Goal: Transaction & Acquisition: Purchase product/service

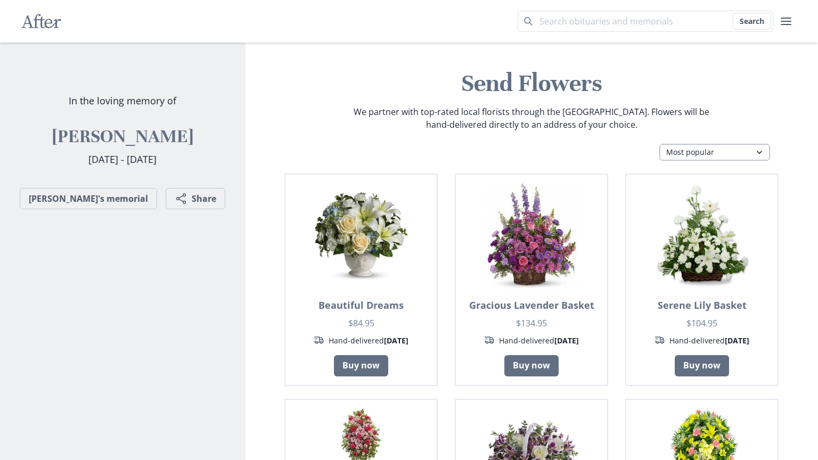
click at [726, 150] on select "Most popular Table arrangements Baskets Plants Funerals Standing sprays Wreaths…" at bounding box center [714, 152] width 111 height 17
click at [512, 130] on p "We partner with top-rated local florists through the [GEOGRAPHIC_DATA]. Flowers…" at bounding box center [531, 118] width 358 height 26
click at [96, 201] on link "[PERSON_NAME]'s memorial" at bounding box center [88, 198] width 137 height 21
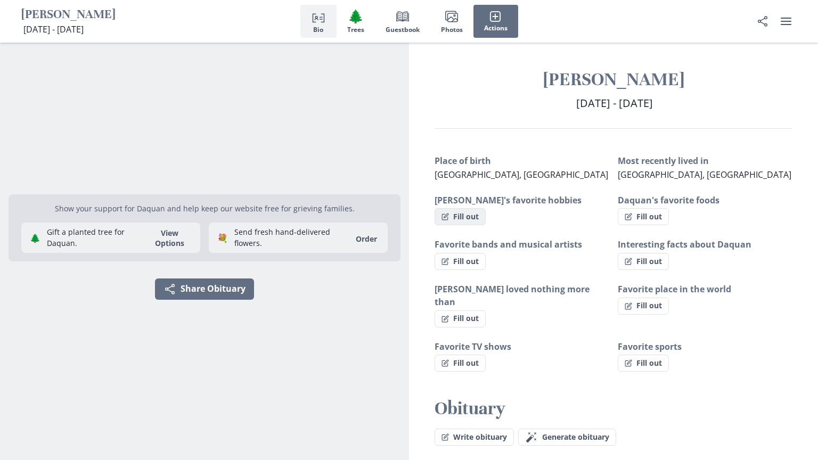
click at [469, 216] on button "Fill out" at bounding box center [459, 216] width 51 height 17
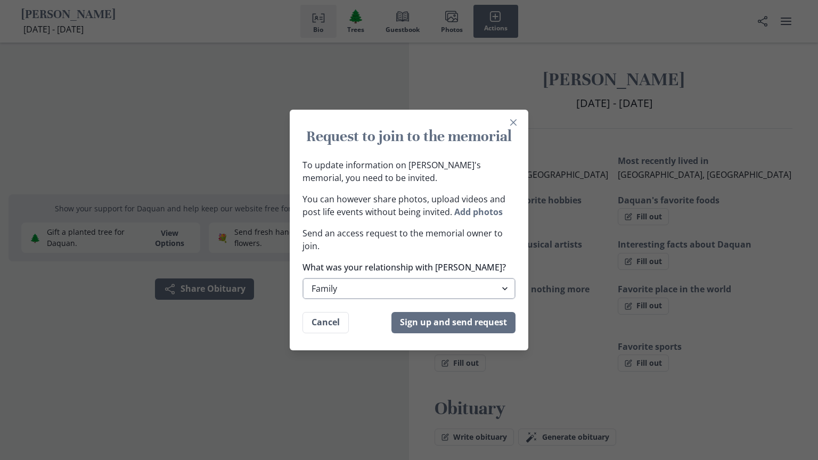
click at [386, 292] on select "Family Extended Family Friend Colleage Other" at bounding box center [408, 288] width 213 height 21
select select "extended_family"
click at [302, 278] on select "Family Extended Family Friend Colleage Other" at bounding box center [408, 288] width 213 height 21
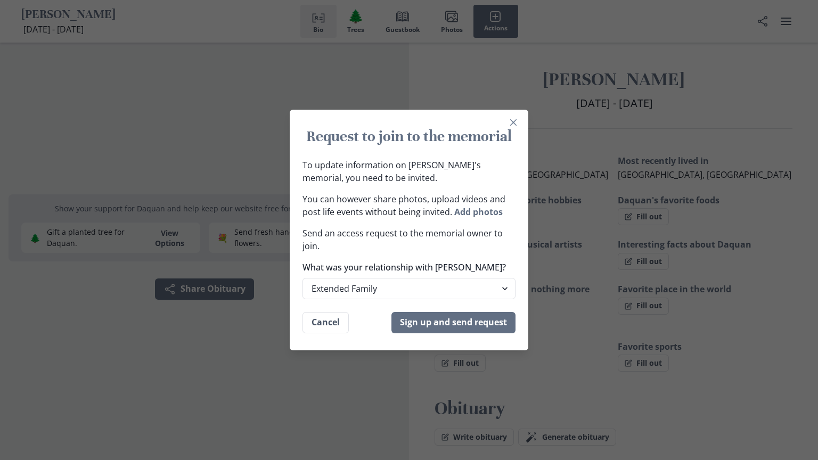
click at [503, 135] on h1 "Request to join to the memorial" at bounding box center [408, 136] width 213 height 19
click at [536, 111] on div "Request to join to the memorial To update information on [PERSON_NAME]'s memori…" at bounding box center [409, 230] width 818 height 460
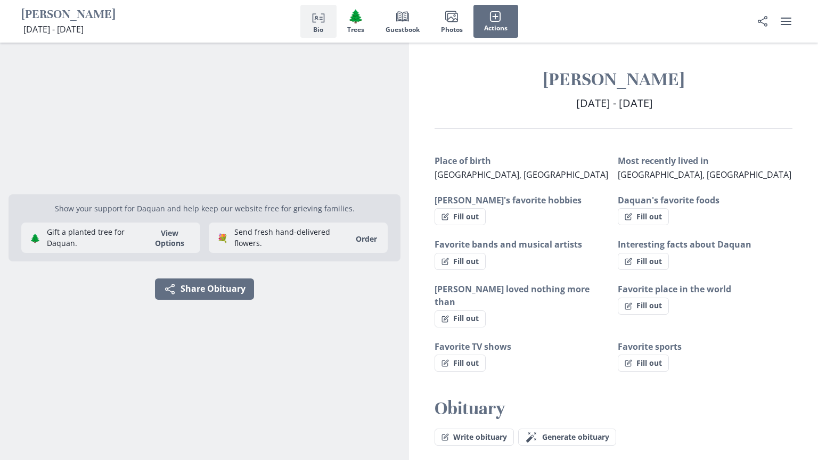
click at [783, 32] on div "Share" at bounding box center [774, 21] width 45 height 43
click at [769, 26] on button "Share" at bounding box center [762, 21] width 21 height 21
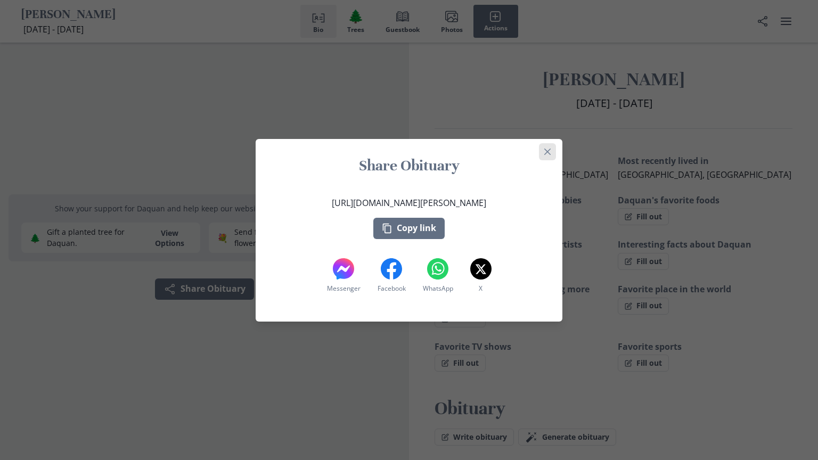
click at [550, 153] on button "Close" at bounding box center [547, 151] width 17 height 17
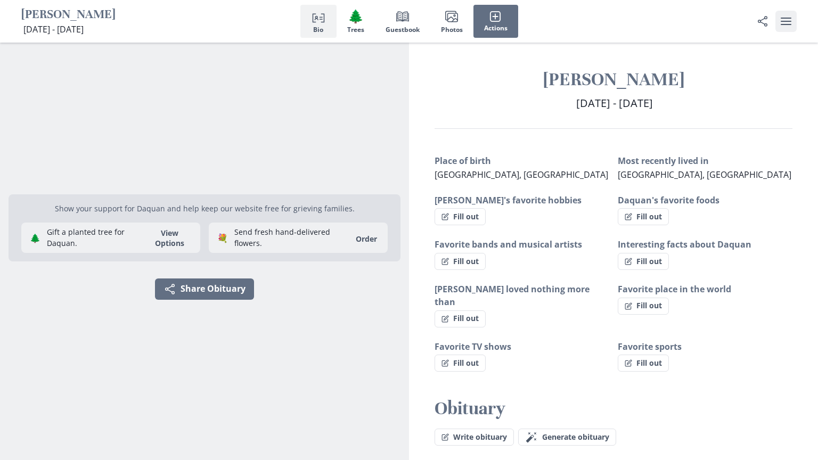
click at [786, 14] on button "user menu" at bounding box center [785, 21] width 21 height 21
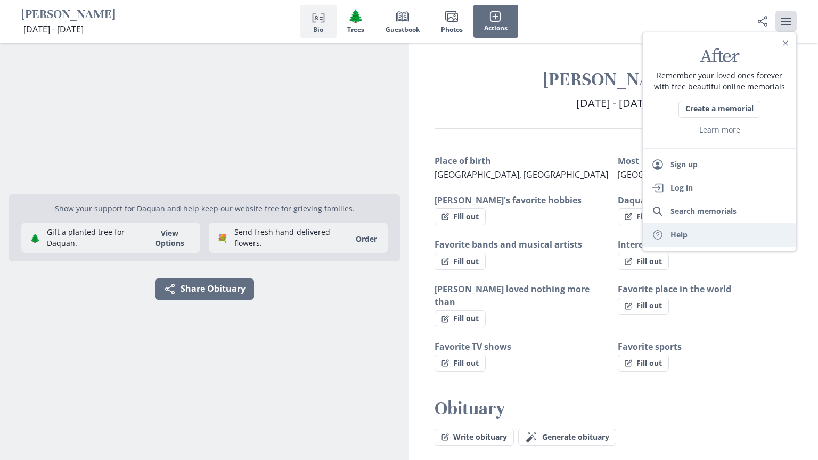
click at [695, 233] on link "Help Help" at bounding box center [719, 234] width 153 height 23
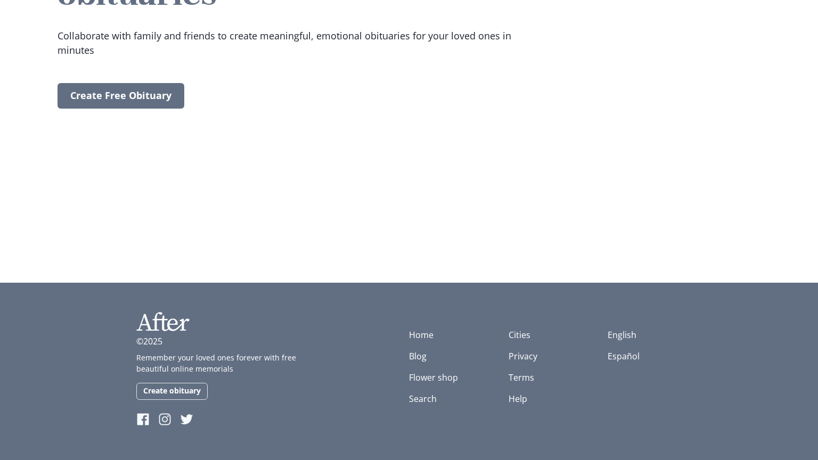
scroll to position [628, 0]
click at [516, 402] on link "Help" at bounding box center [517, 399] width 19 height 12
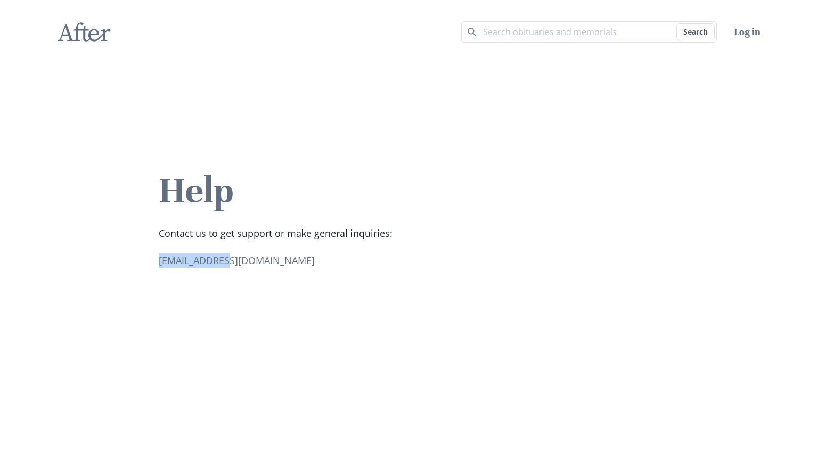
drag, startPoint x: 157, startPoint y: 257, endPoint x: 248, endPoint y: 275, distance: 92.8
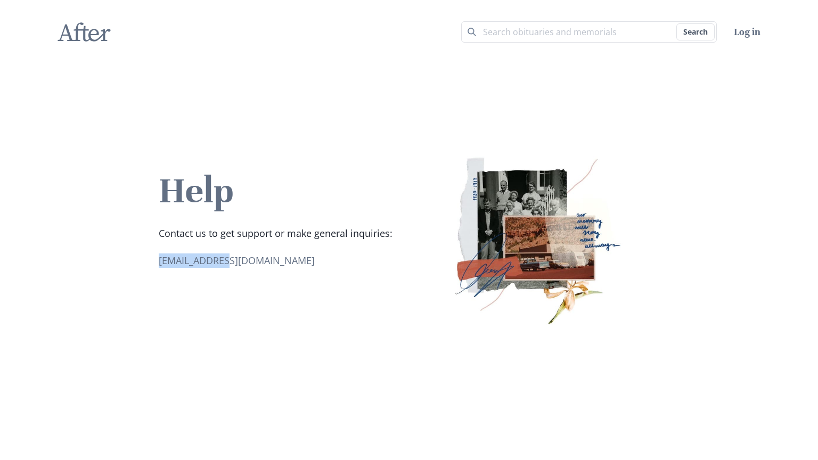
click at [248, 275] on div "Help Contact us to get support or make general inquiries: [EMAIL_ADDRESS][DOMAI…" at bounding box center [409, 239] width 818 height 350
copy link "oi.retfa@pleh"
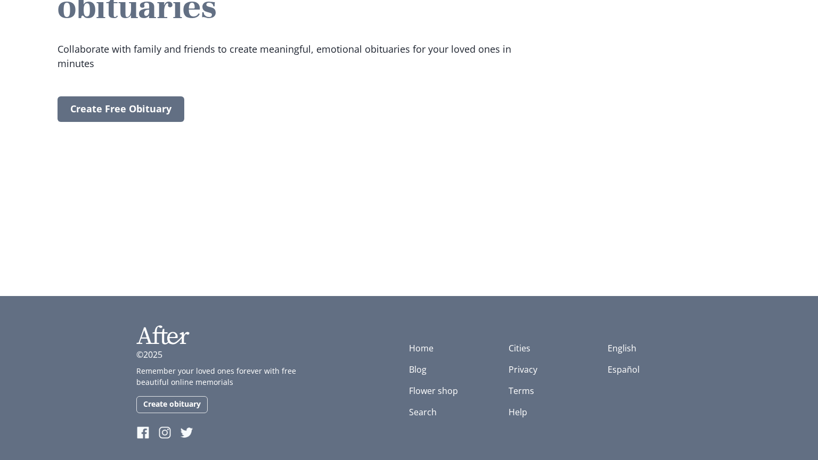
scroll to position [628, 0]
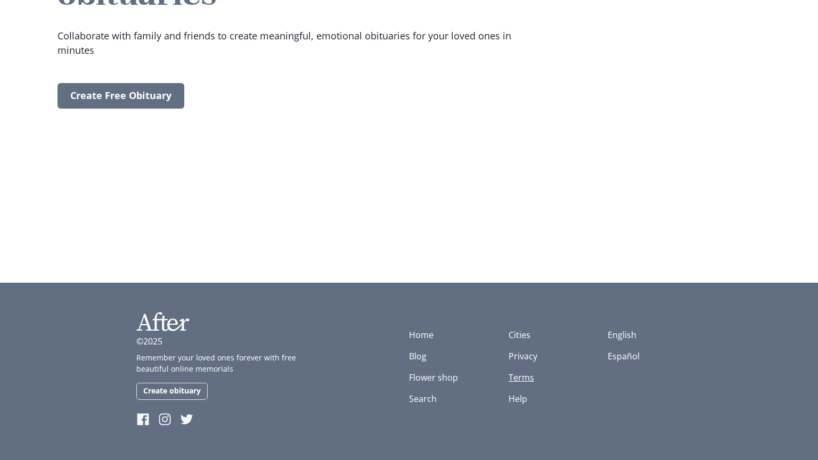
click at [515, 382] on link "Terms" at bounding box center [521, 378] width 26 height 12
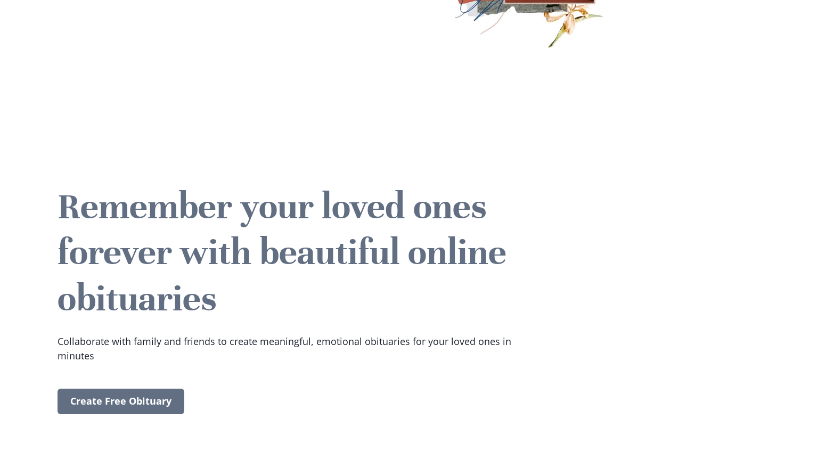
scroll to position [0, 0]
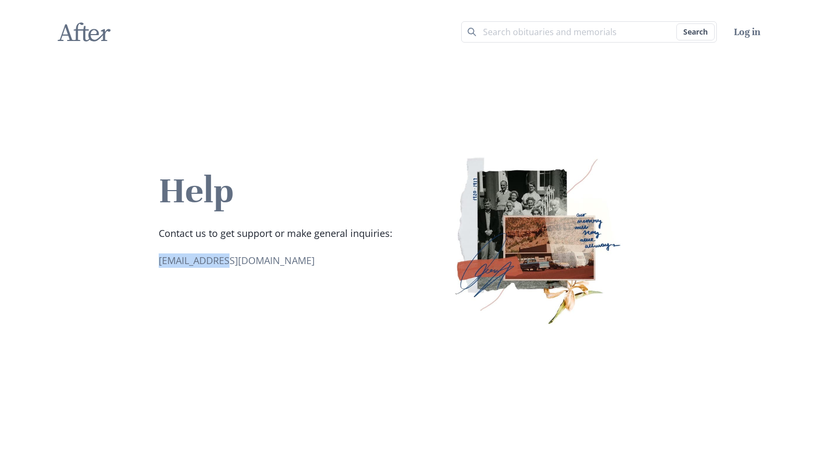
click at [129, 72] on div "Help Contact us to get support or make general inquiries: [EMAIL_ADDRESS][DOMAI…" at bounding box center [409, 239] width 818 height 350
click at [109, 39] on icon "After" at bounding box center [83, 32] width 53 height 27
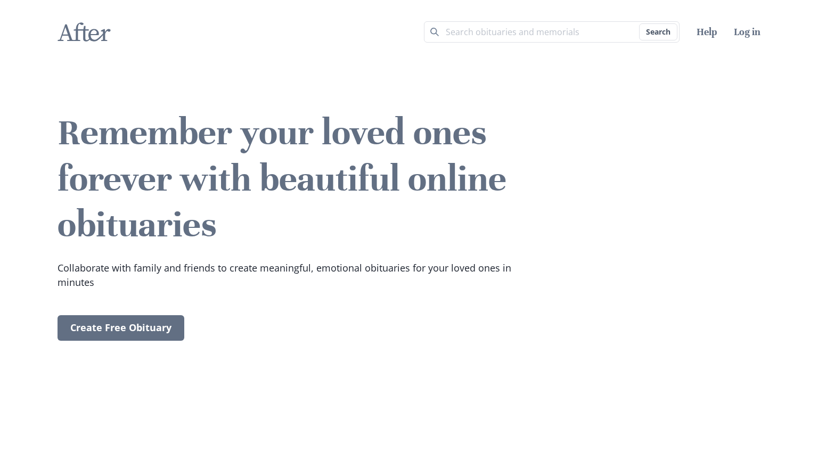
click at [109, 39] on icon "After" at bounding box center [83, 32] width 53 height 27
